Goal: Complete application form

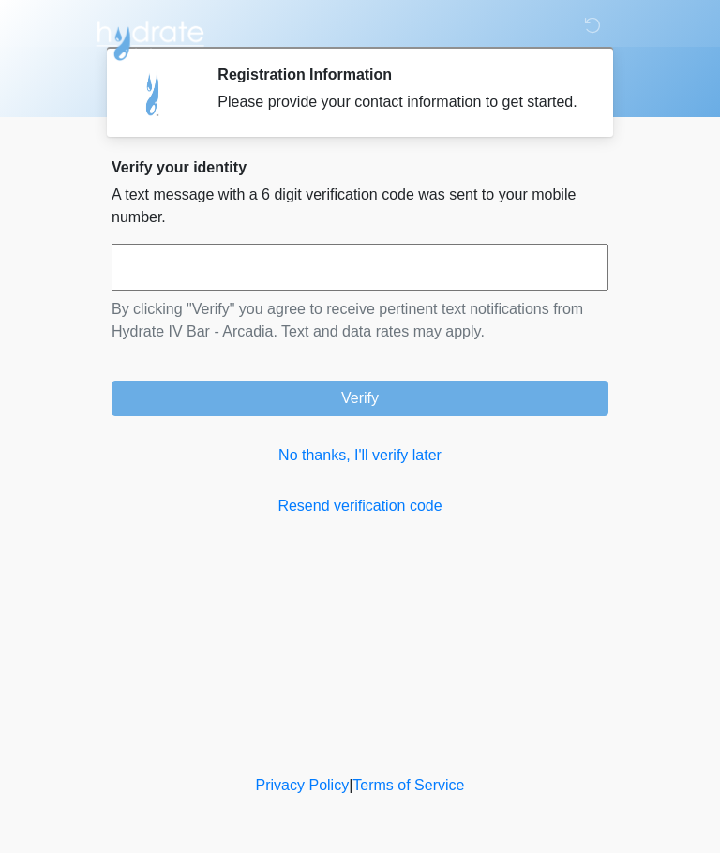
click at [396, 467] on link "No thanks, I'll verify later" at bounding box center [359, 455] width 497 height 22
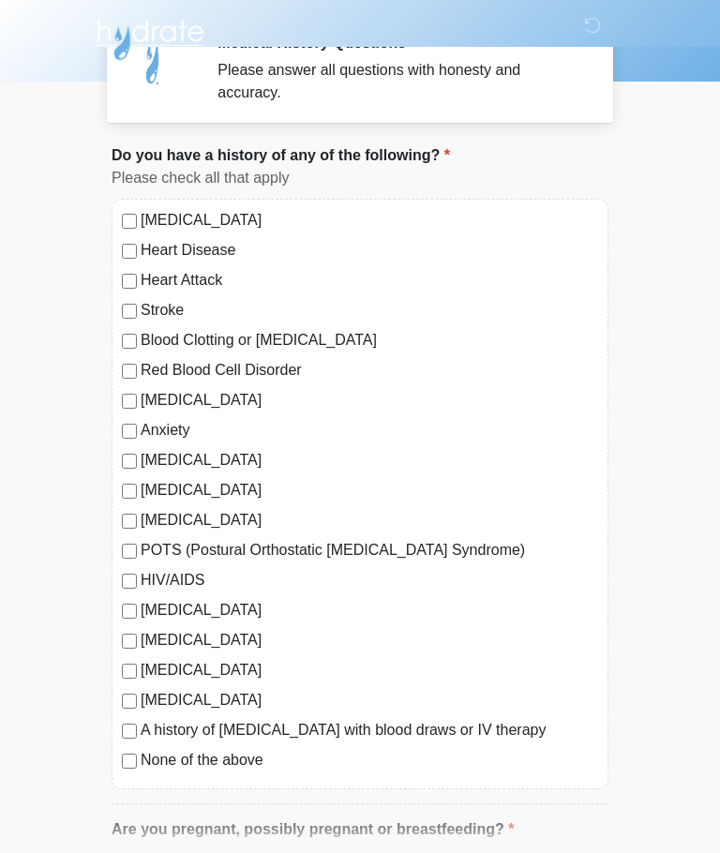
scroll to position [44, 0]
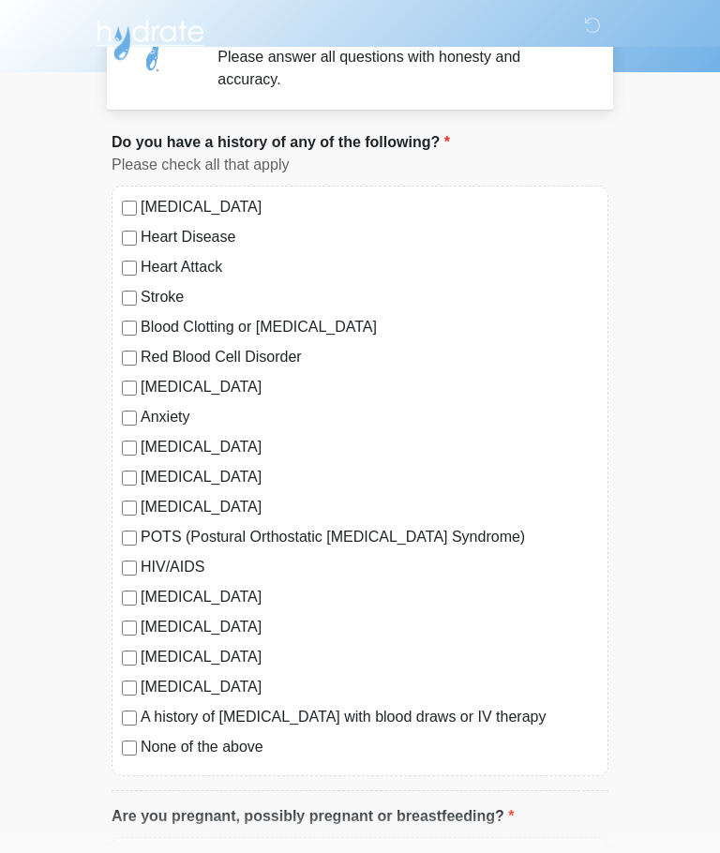
click at [254, 737] on label "None of the above" at bounding box center [369, 747] width 457 height 22
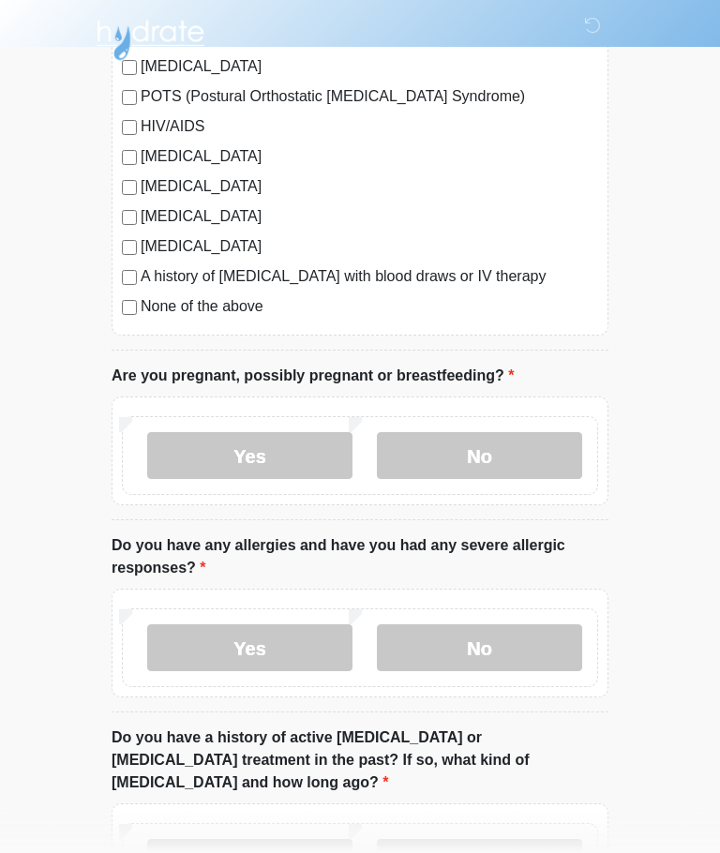
scroll to position [485, 0]
click at [550, 463] on label "No" at bounding box center [479, 455] width 205 height 47
click at [556, 655] on label "No" at bounding box center [479, 647] width 205 height 47
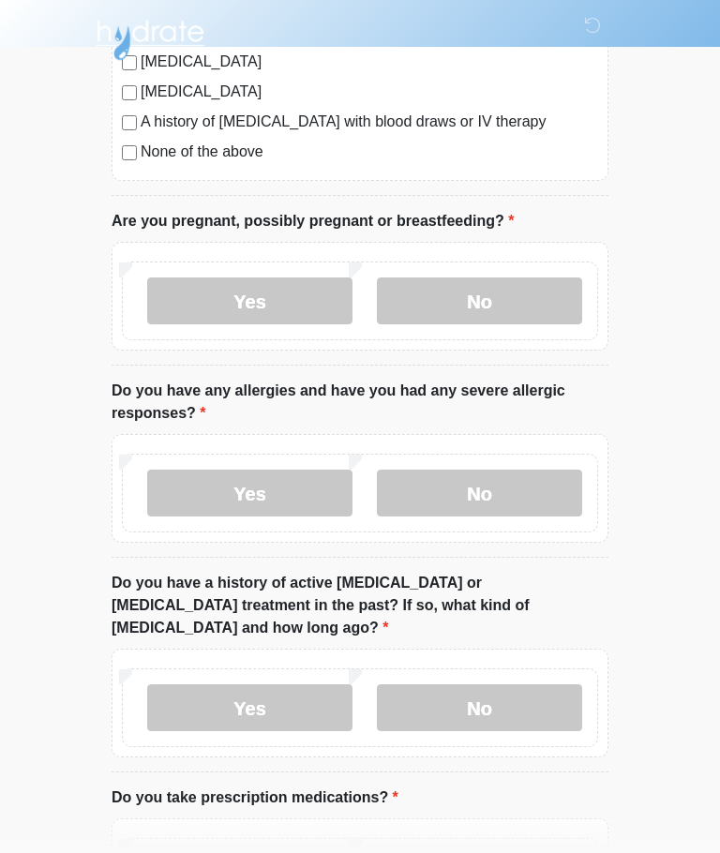
click at [519, 687] on label "No" at bounding box center [479, 708] width 205 height 47
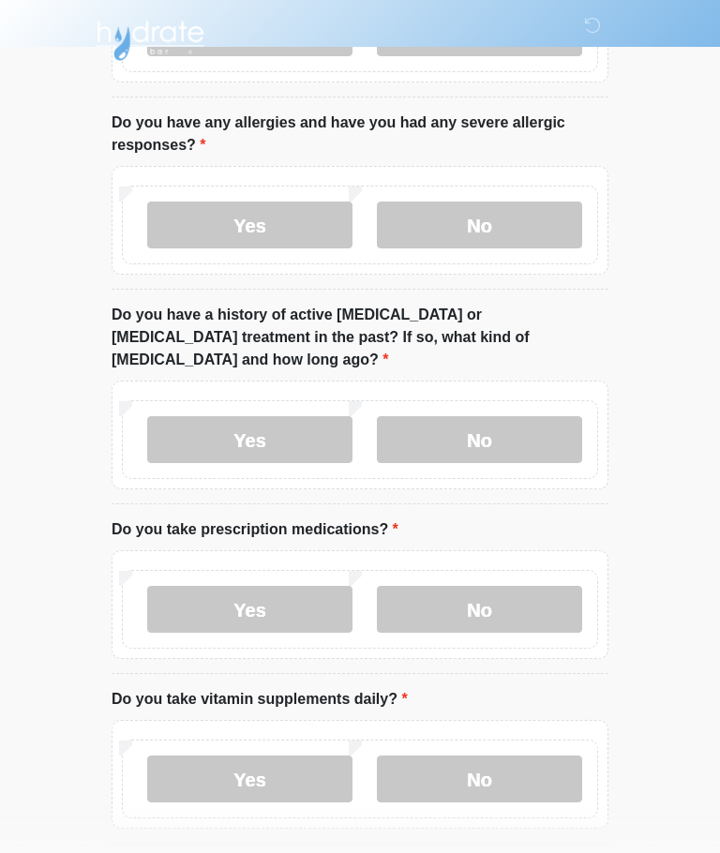
scroll to position [960, 0]
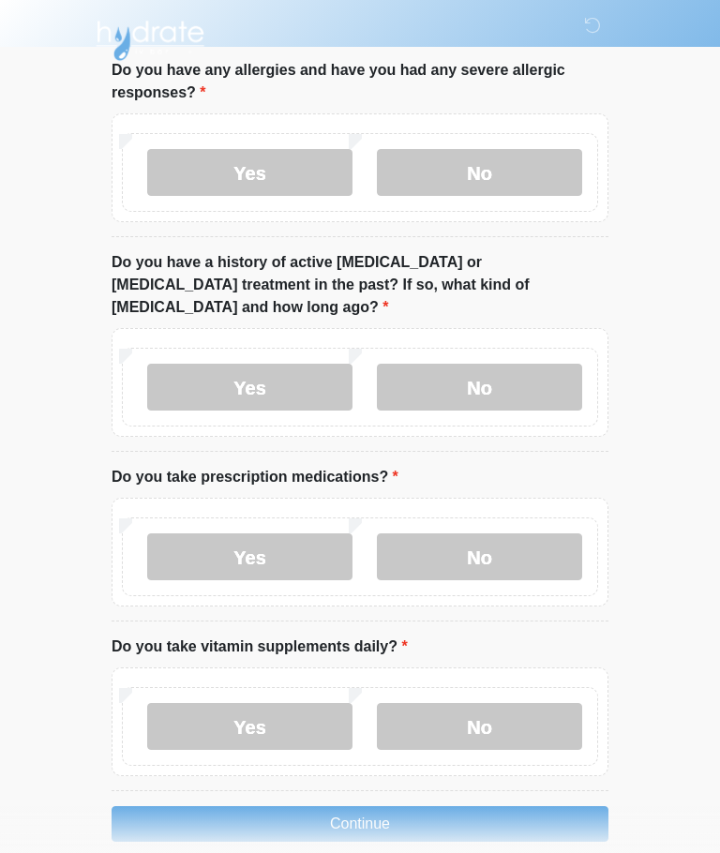
click at [553, 533] on label "No" at bounding box center [479, 556] width 205 height 47
click at [490, 703] on label "No" at bounding box center [479, 726] width 205 height 47
click at [498, 806] on button "Continue" at bounding box center [359, 824] width 497 height 36
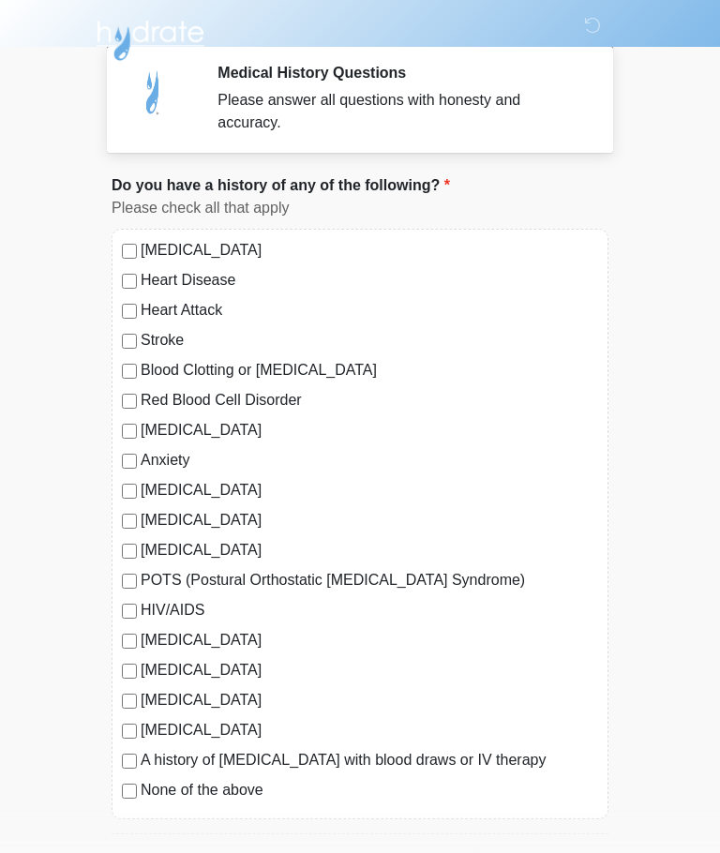
scroll to position [0, 0]
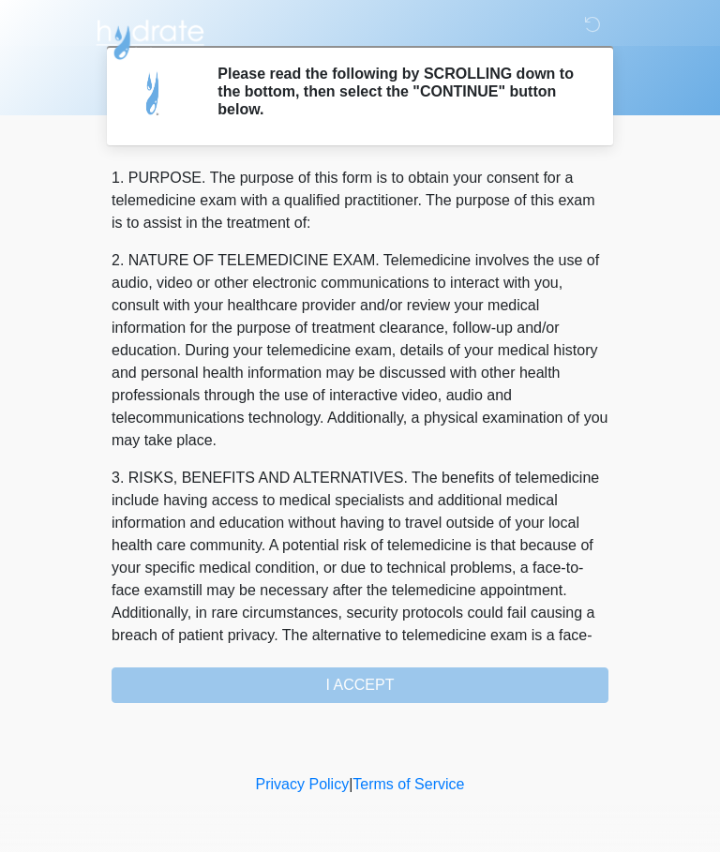
click at [562, 675] on div "1. PURPOSE. The purpose of this form is to obtain your consent for a telemedici…" at bounding box center [359, 436] width 497 height 536
click at [535, 689] on div "1. PURPOSE. The purpose of this form is to obtain your consent for a telemedici…" at bounding box center [359, 436] width 497 height 536
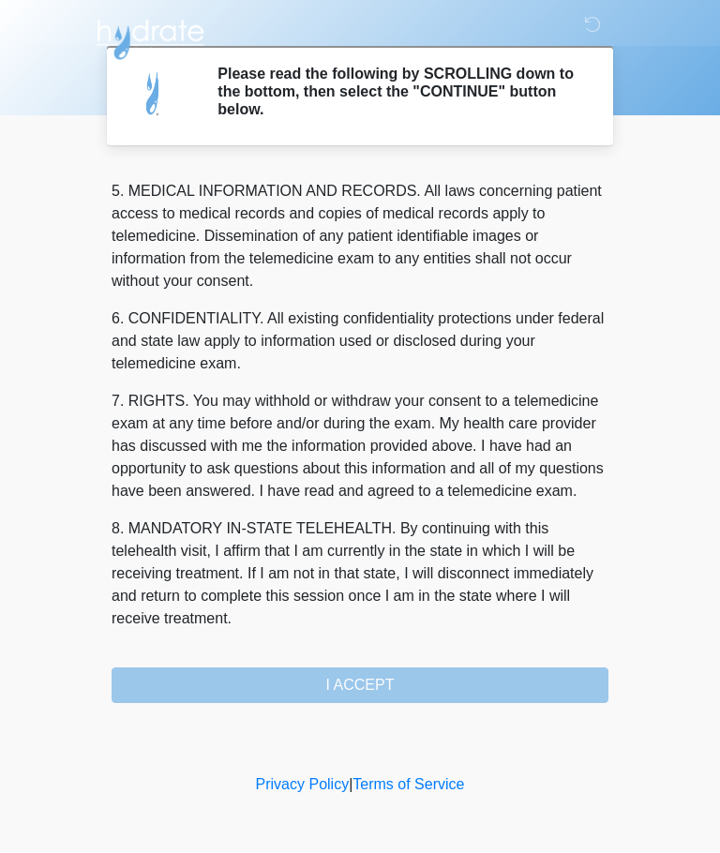
scroll to position [609, 0]
click at [429, 690] on button "I ACCEPT" at bounding box center [359, 686] width 497 height 36
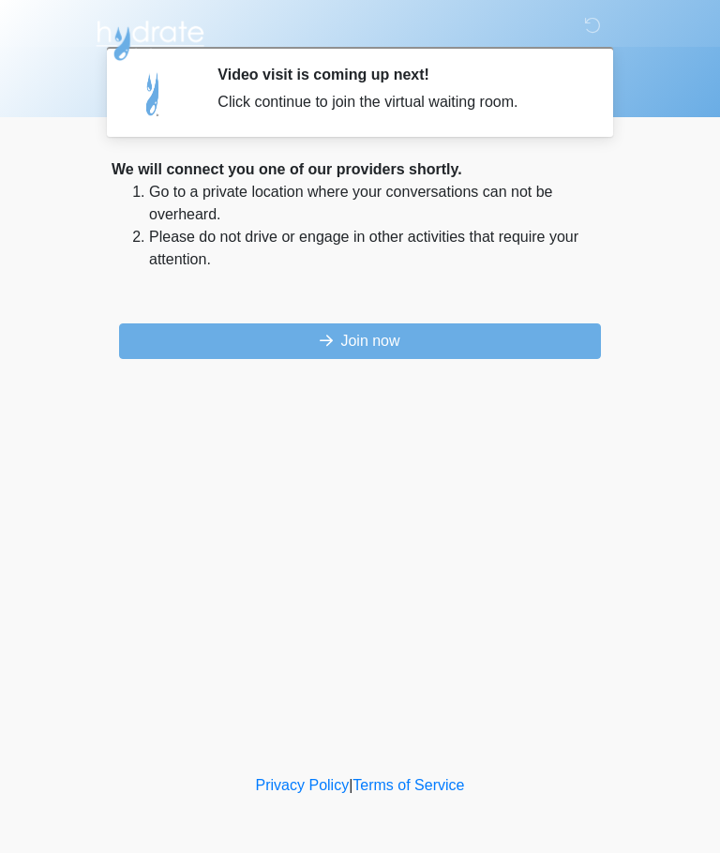
click at [472, 332] on button "Join now" at bounding box center [360, 341] width 482 height 36
